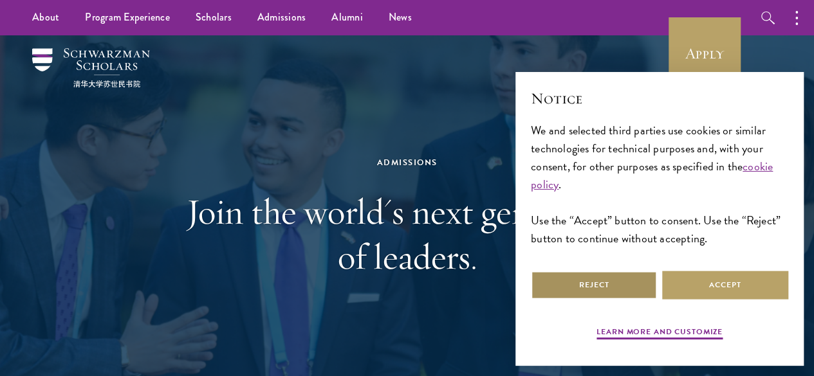
click at [622, 278] on button "Reject" at bounding box center [594, 285] width 126 height 29
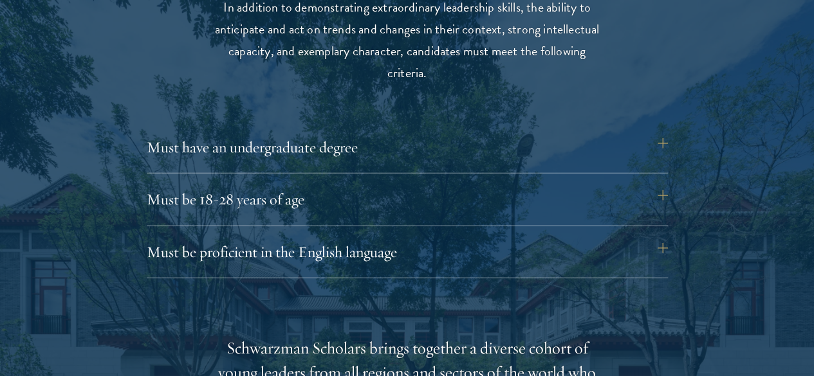
scroll to position [1715, 0]
click at [664, 138] on button "Must have an undergraduate degree" at bounding box center [413, 146] width 521 height 31
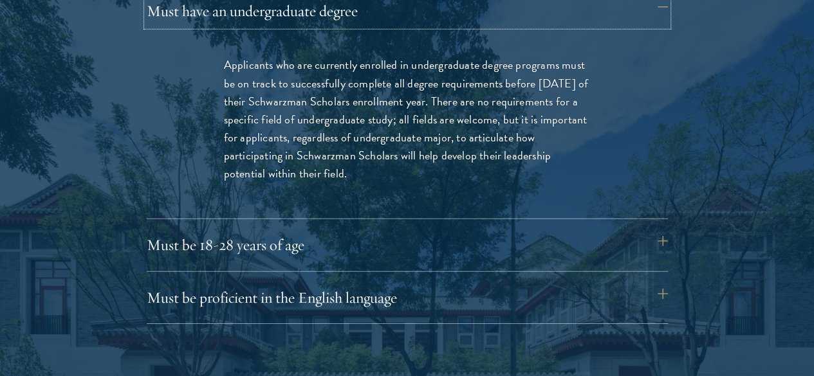
scroll to position [1872, 0]
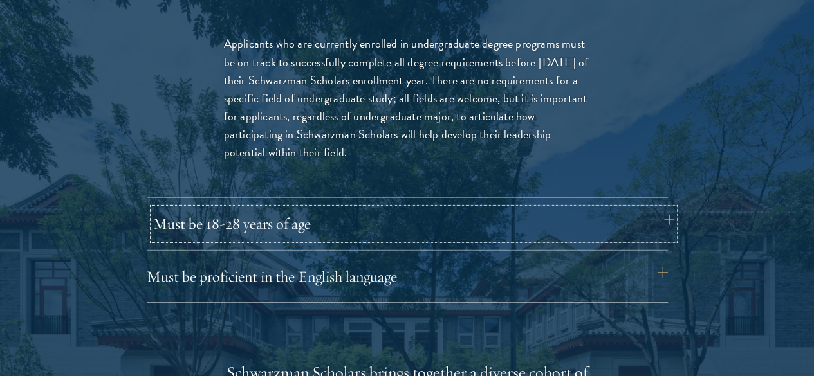
click at [596, 208] on button "Must be 18-28 years of age" at bounding box center [413, 223] width 521 height 31
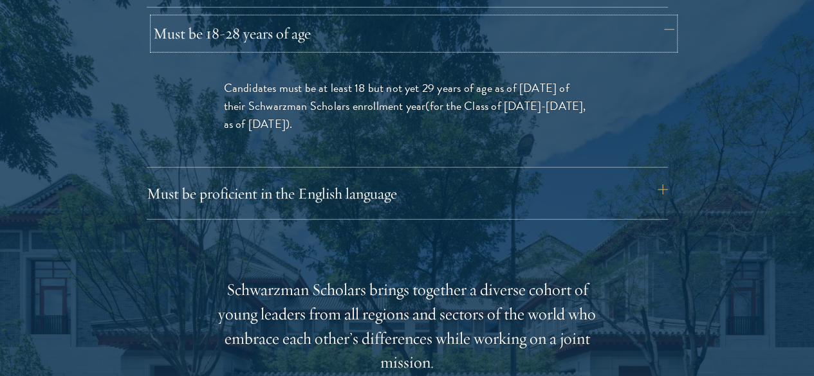
scroll to position [1881, 0]
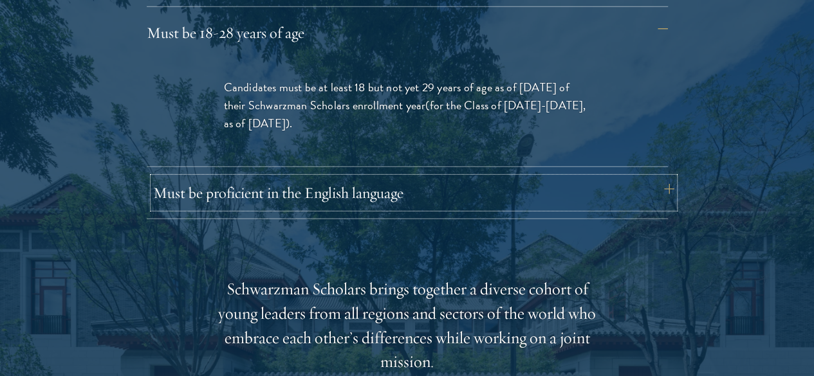
click at [599, 178] on button "Must be proficient in the English language" at bounding box center [413, 193] width 521 height 31
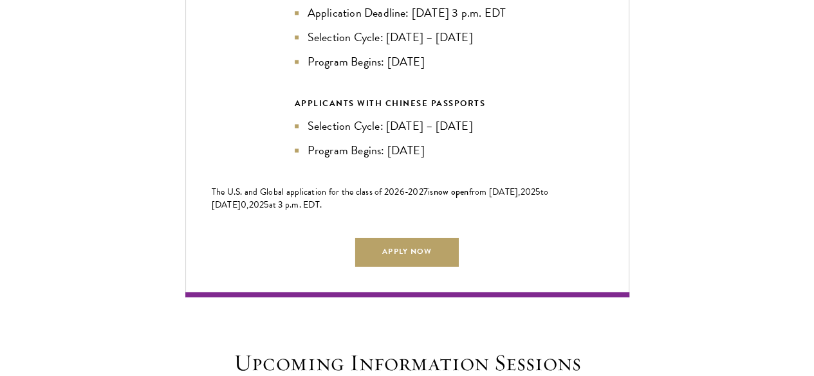
scroll to position [3343, 0]
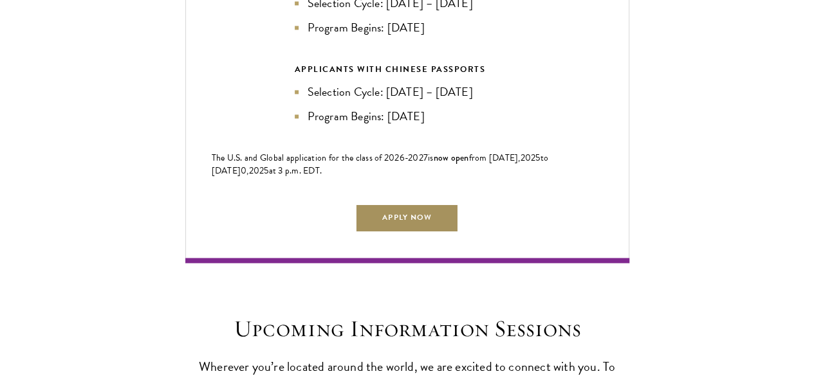
click at [440, 203] on link "Apply Now" at bounding box center [406, 217] width 103 height 29
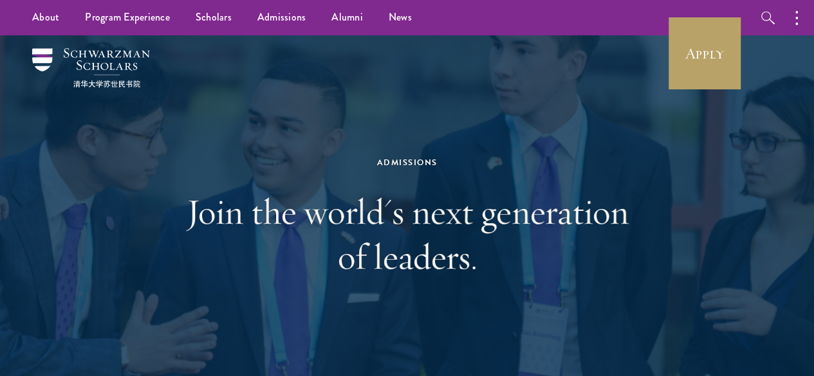
scroll to position [5, 0]
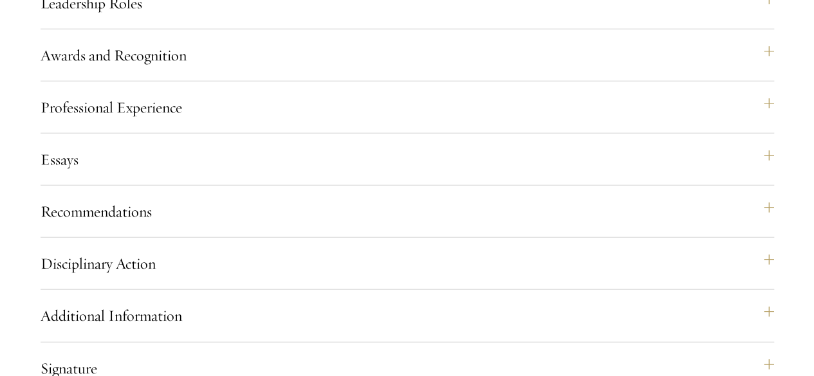
scroll to position [1400, 0]
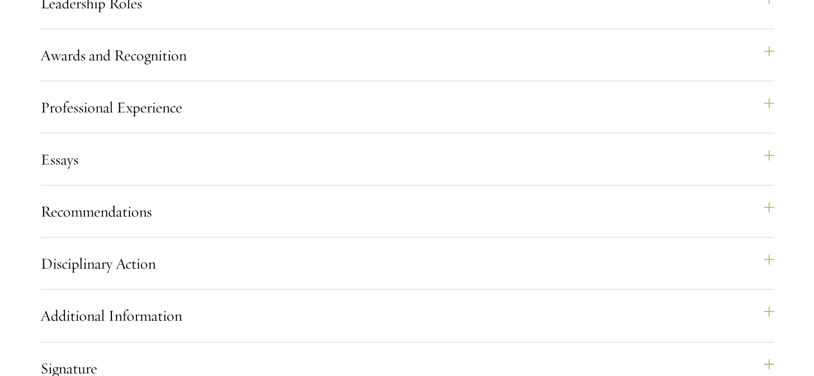
radio input "false"
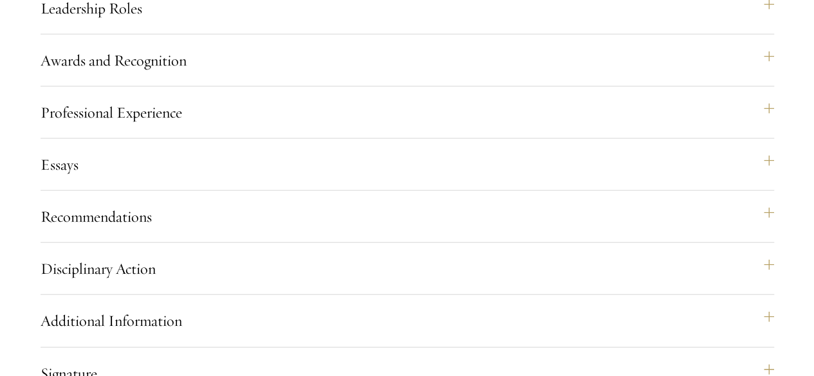
scroll to position [1397, 0]
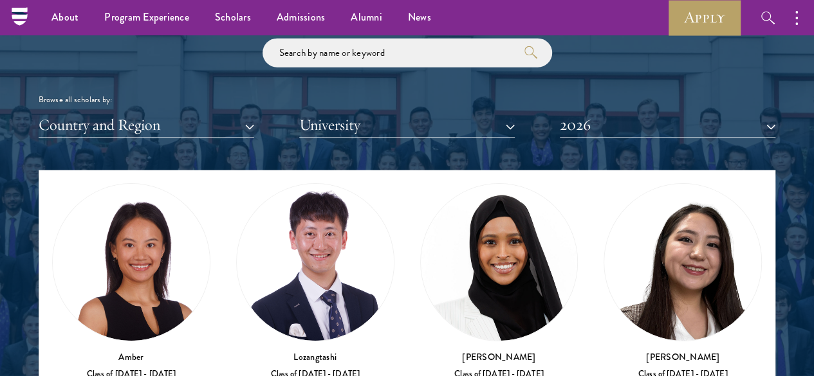
scroll to position [52, 0]
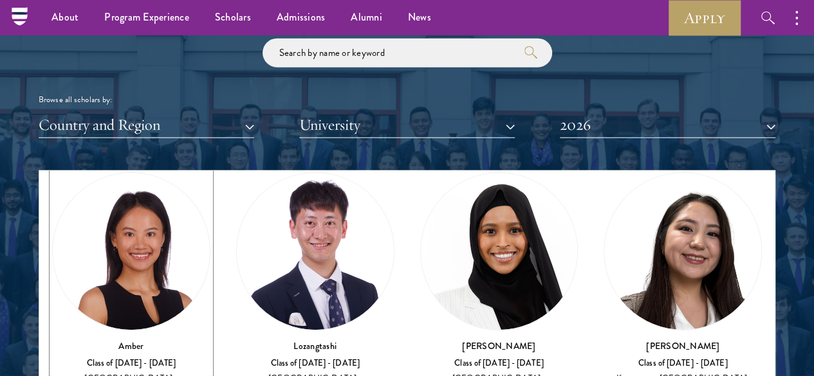
click at [171, 205] on img at bounding box center [131, 251] width 157 height 157
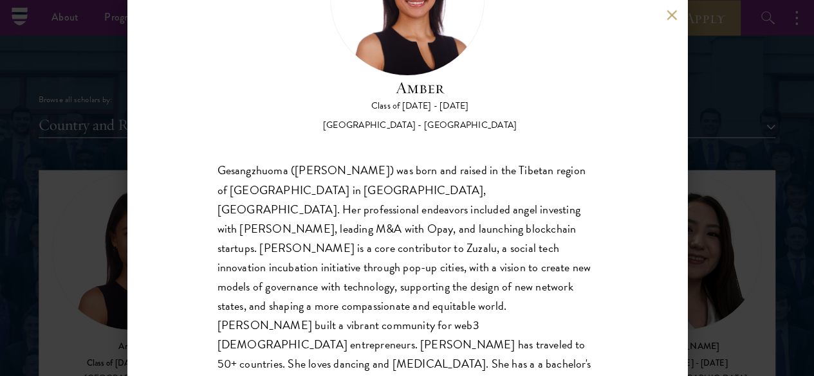
scroll to position [118, 0]
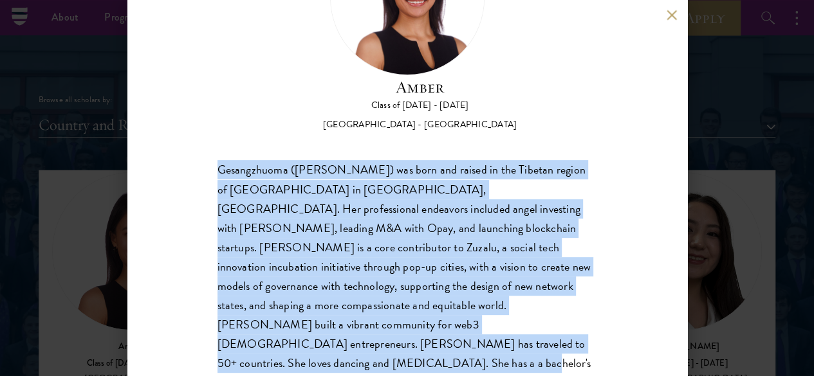
drag, startPoint x: 219, startPoint y: 117, endPoint x: 316, endPoint y: 320, distance: 224.7
click at [316, 320] on div "Amber Class of 2025 - 2026 China - Peking University Gesangzhuoma (Amber) was b…" at bounding box center [407, 188] width 560 height 376
copy div "Gesangzhuoma (Amber) was born and raised in the Tibetan region of Shangri-La in…"
click at [396, 174] on div "Gesangzhuoma (Amber) was born and raised in the Tibetan region of Shangri-La in…" at bounding box center [406, 286] width 379 height 251
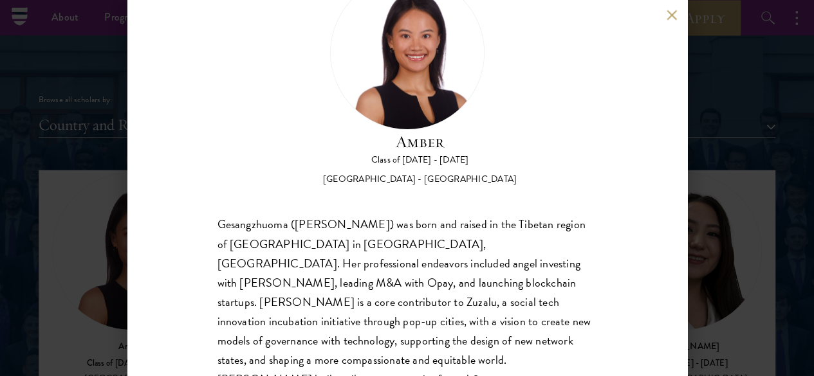
scroll to position [60, 0]
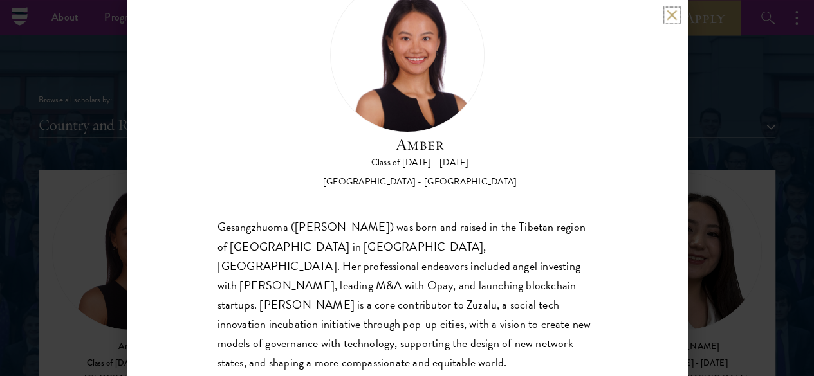
click at [675, 13] on button at bounding box center [671, 15] width 11 height 11
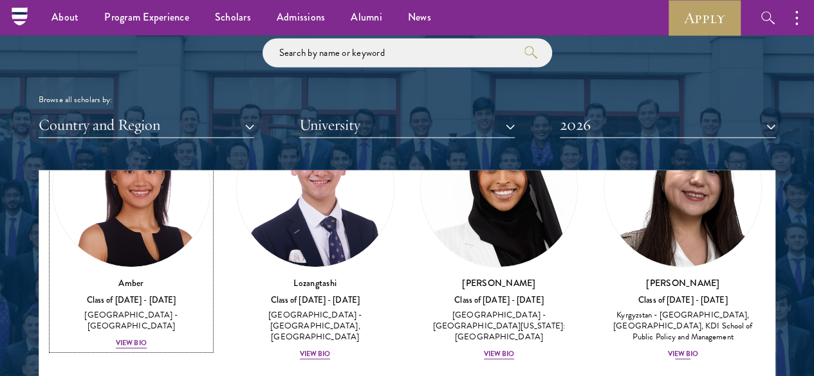
scroll to position [116, 0]
click at [594, 112] on button "2026" at bounding box center [667, 125] width 215 height 26
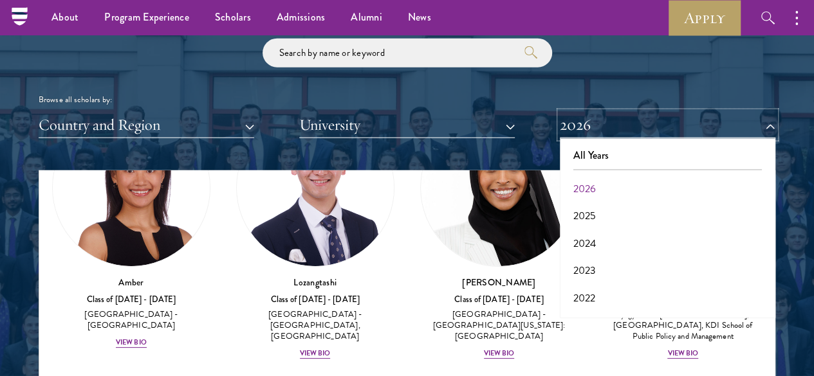
click at [594, 112] on button "2026" at bounding box center [667, 125] width 215 height 26
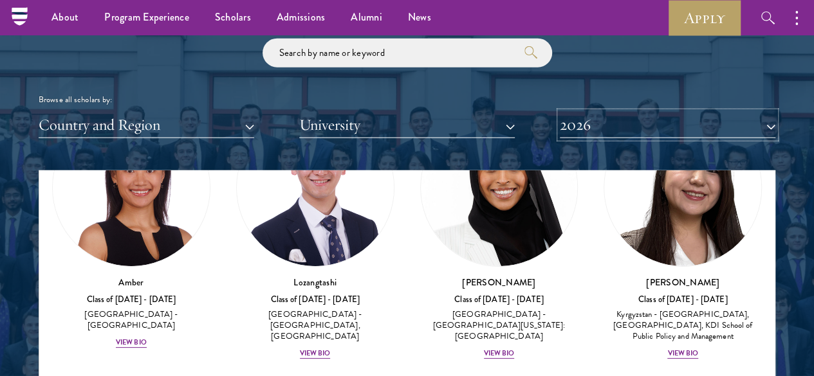
scroll to position [145, 0]
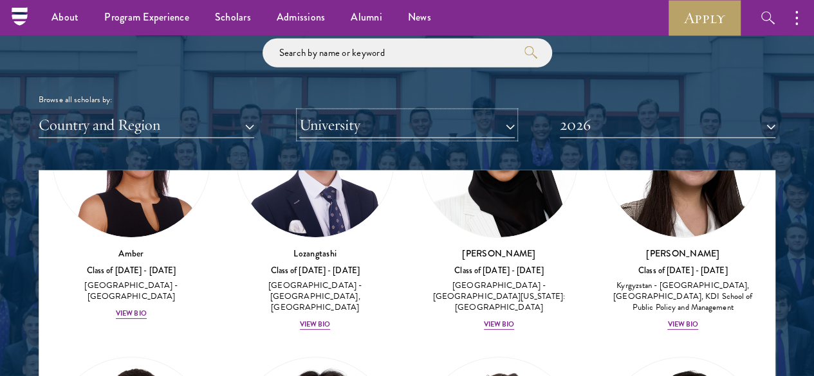
click at [328, 112] on button "University" at bounding box center [406, 125] width 215 height 26
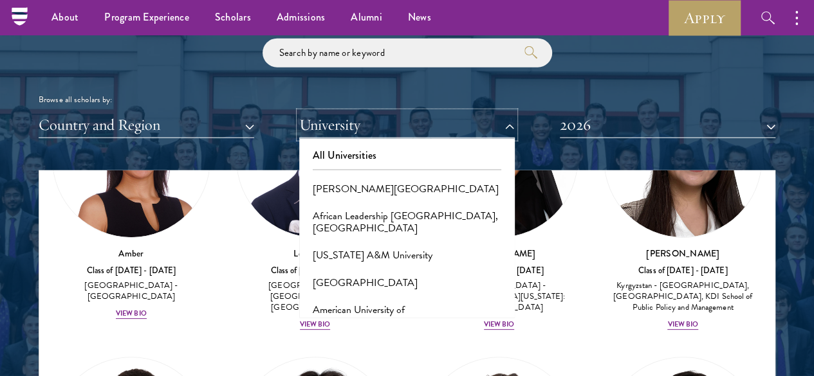
click at [328, 112] on button "University" at bounding box center [406, 125] width 215 height 26
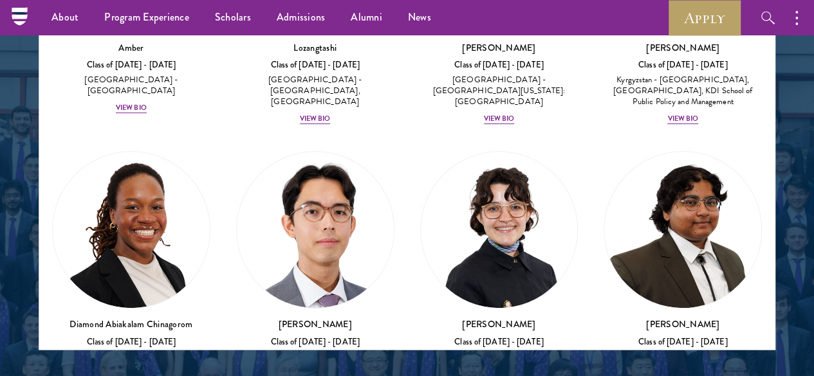
scroll to position [1706, 0]
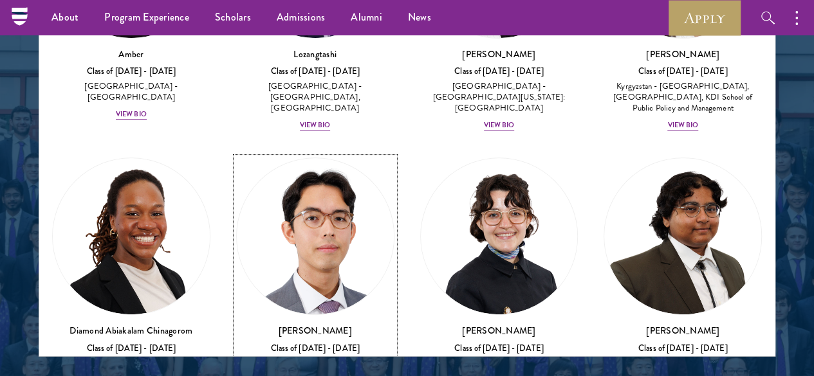
click at [237, 158] on img at bounding box center [315, 236] width 157 height 157
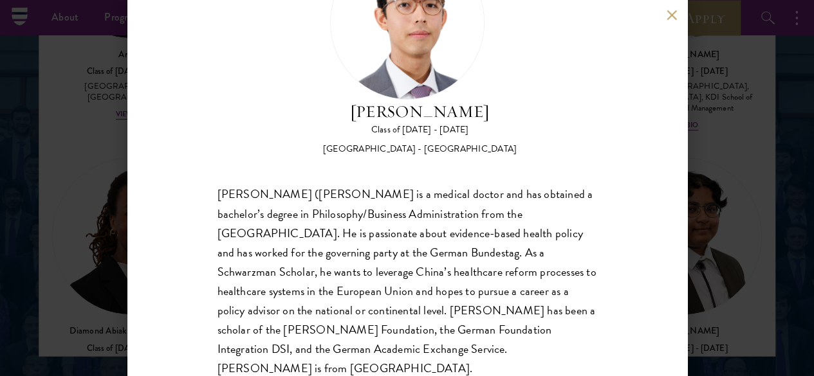
scroll to position [95, 0]
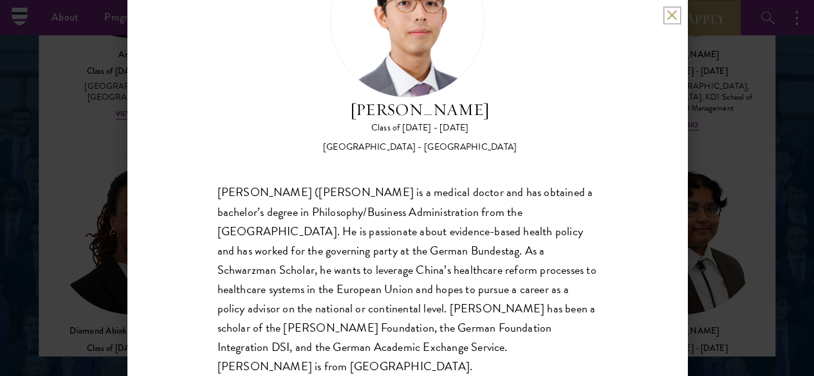
click at [672, 12] on button at bounding box center [671, 15] width 11 height 11
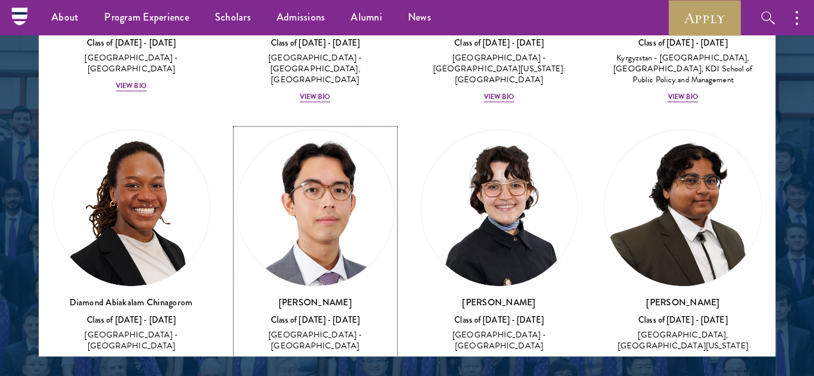
scroll to position [174, 0]
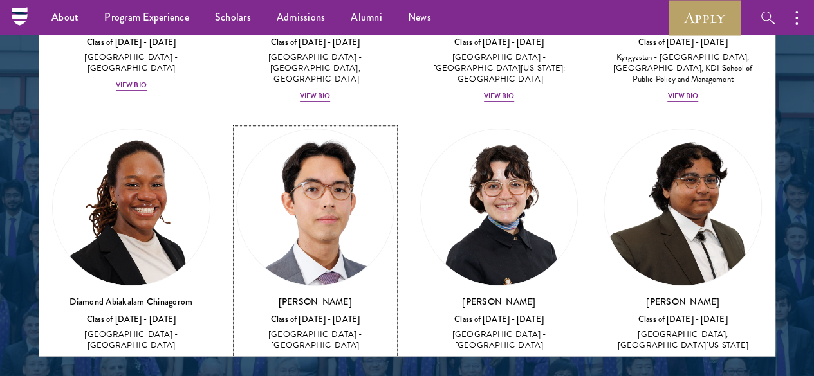
click at [237, 163] on img at bounding box center [315, 207] width 157 height 157
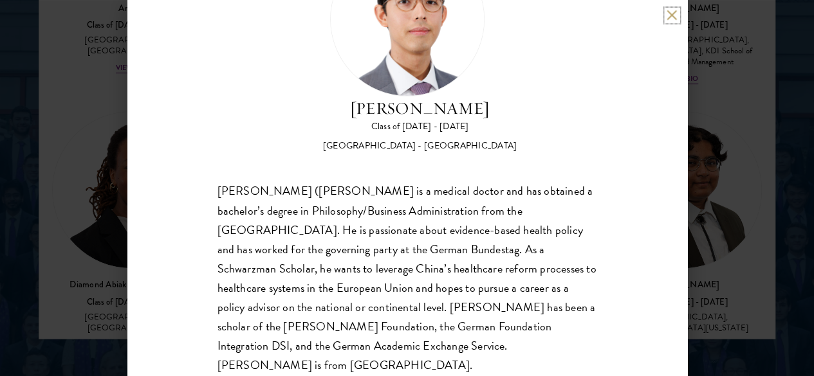
scroll to position [1725, 0]
click at [96, 182] on div "Jason Adelhoefer Class of 2025 - 2026 Germany - Berlin Humboldt University Sieg…" at bounding box center [407, 188] width 814 height 376
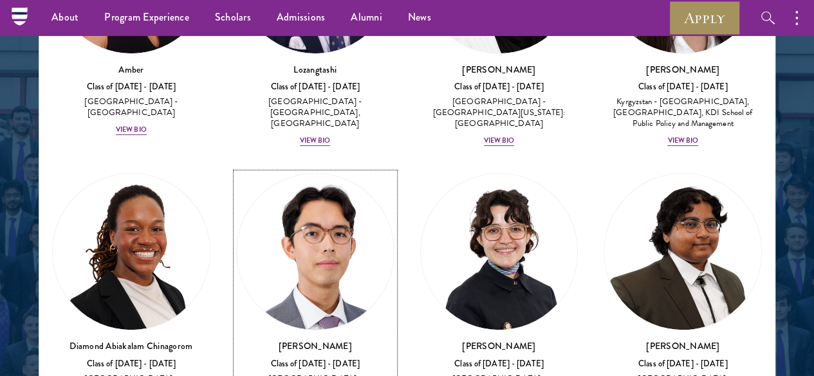
scroll to position [127, 0]
